Goal: Navigation & Orientation: Find specific page/section

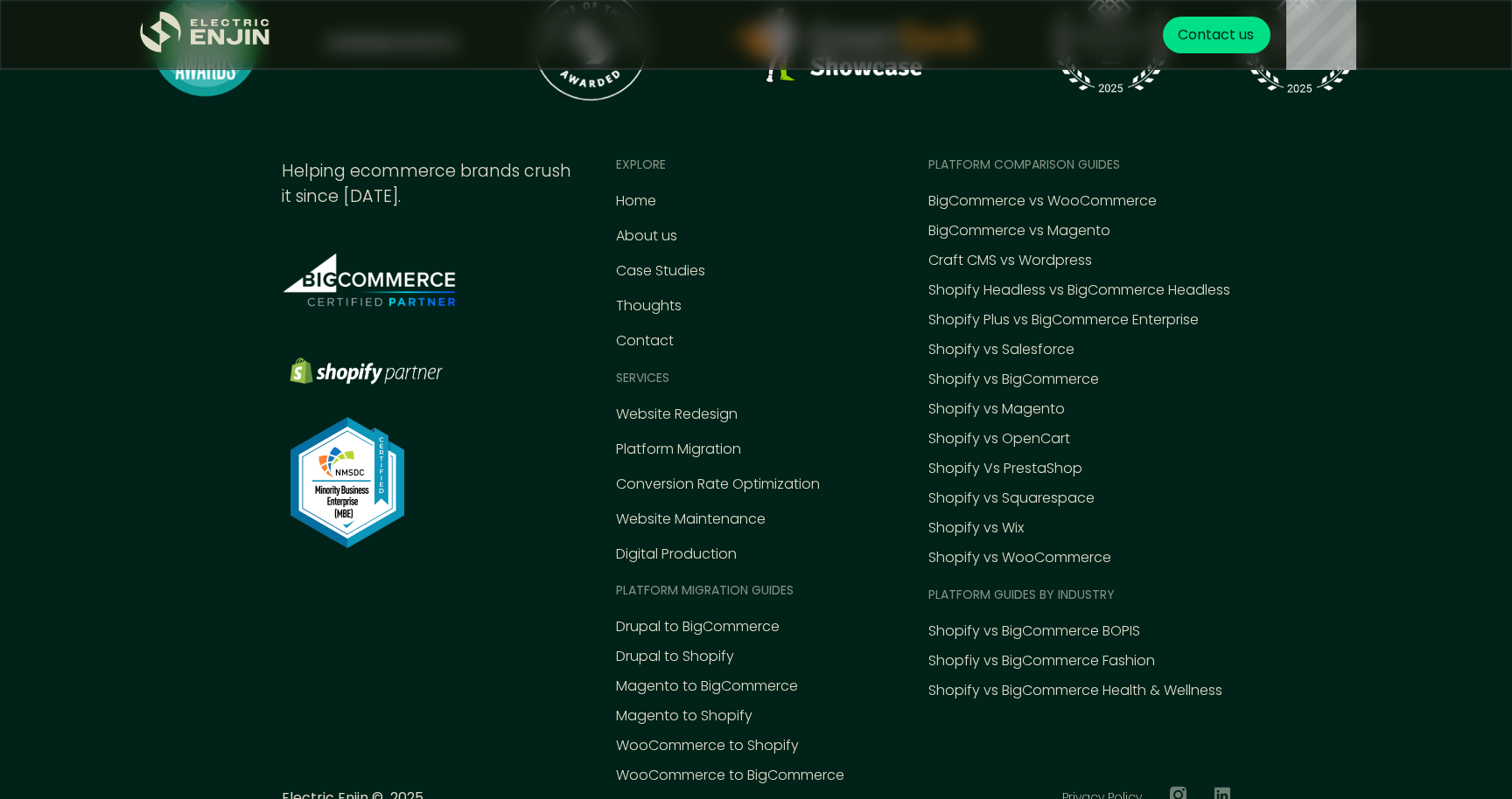
scroll to position [8030, 0]
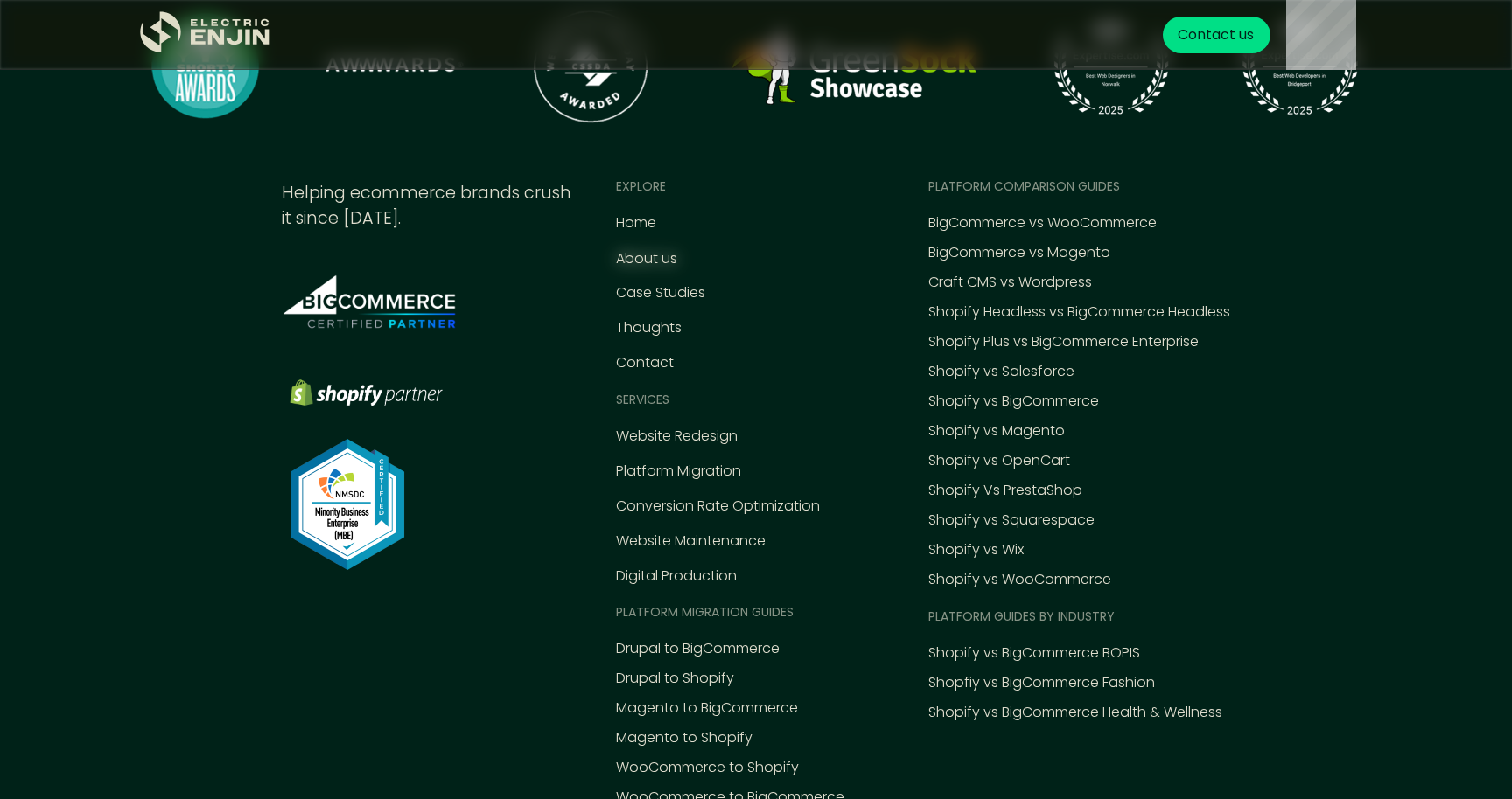
click at [650, 256] on div "About us" at bounding box center [647, 259] width 61 height 21
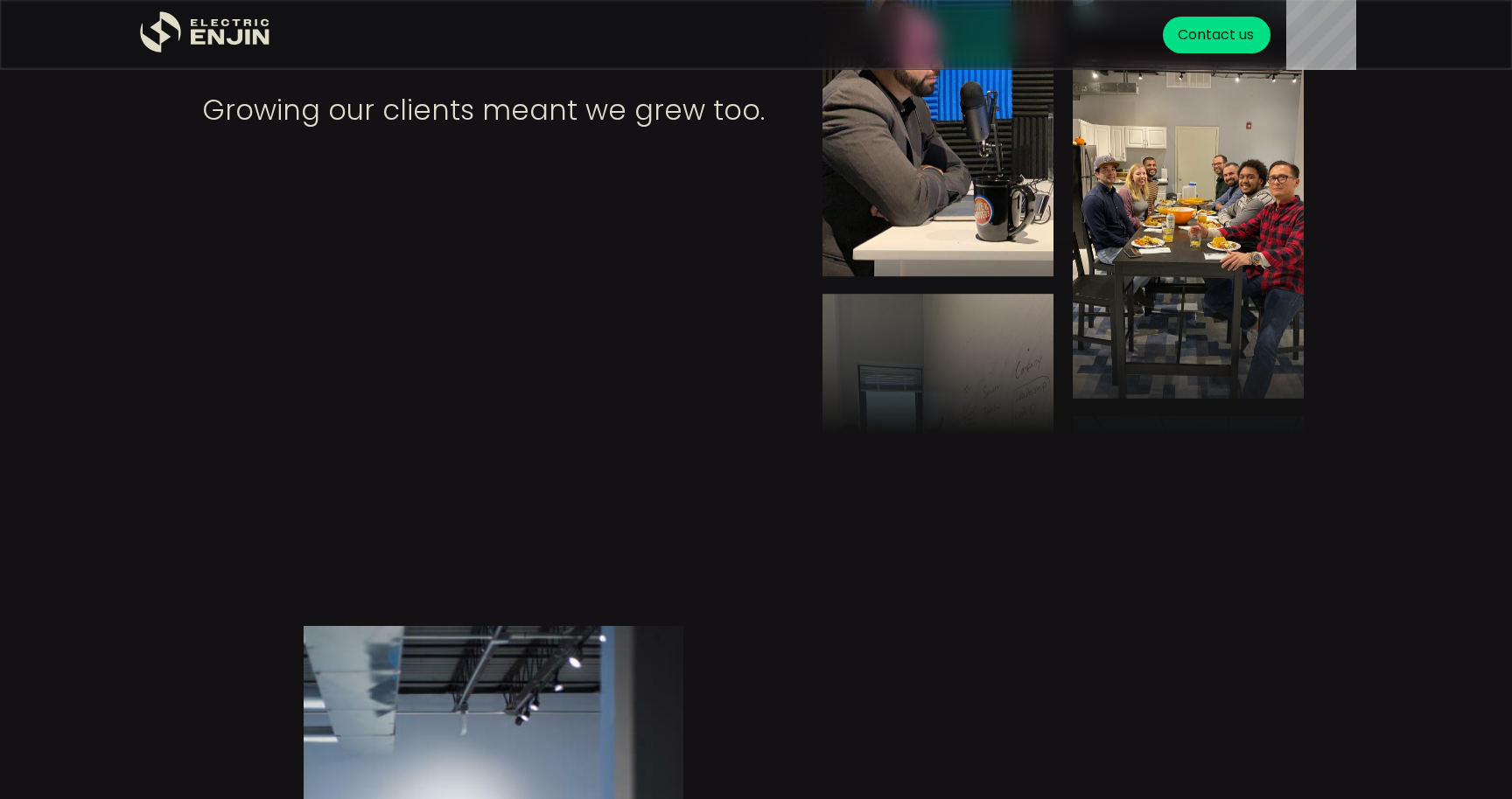
scroll to position [1584, 0]
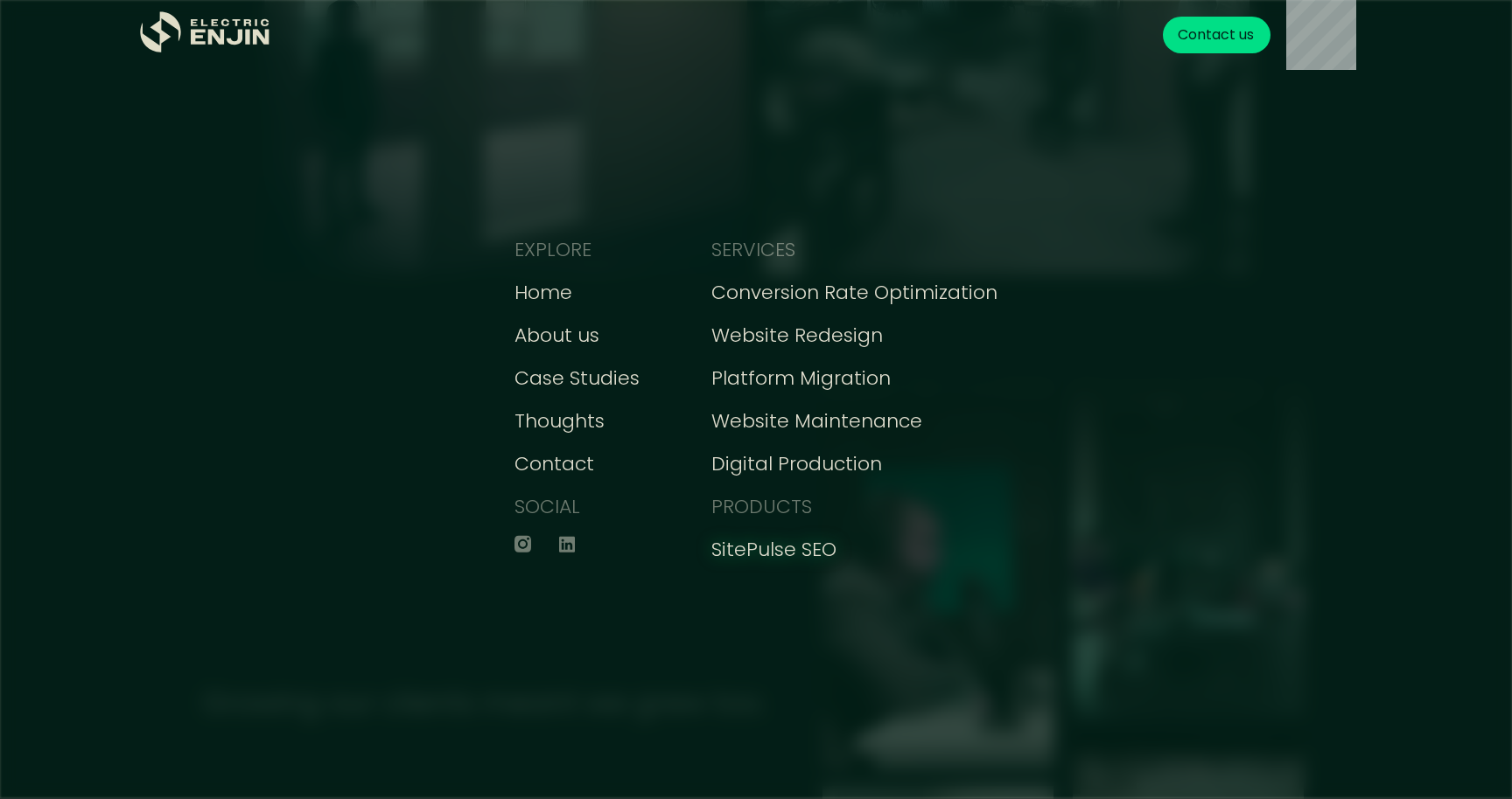
click at [806, 550] on div "SitePulse SEO" at bounding box center [774, 549] width 125 height 29
